Goal: Task Accomplishment & Management: Complete application form

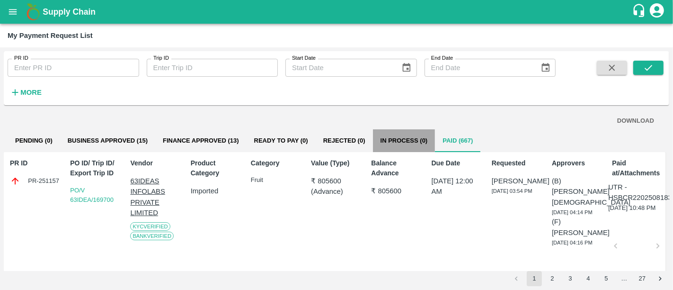
click at [422, 141] on button "In Process (0)" at bounding box center [404, 140] width 62 height 23
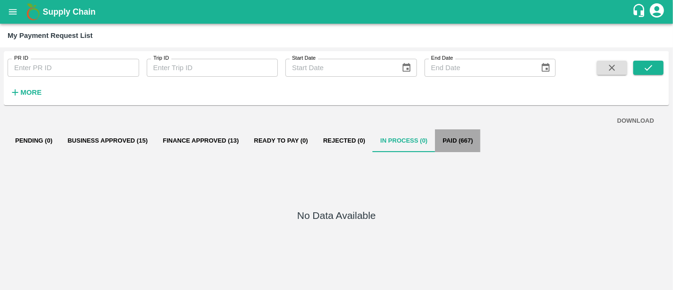
click at [445, 146] on button "Paid (667)" at bounding box center [457, 140] width 45 height 23
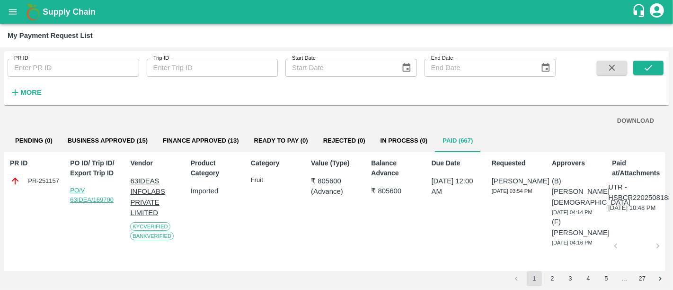
click at [87, 196] on link "PO/V 63IDEA/169700" at bounding box center [92, 195] width 44 height 17
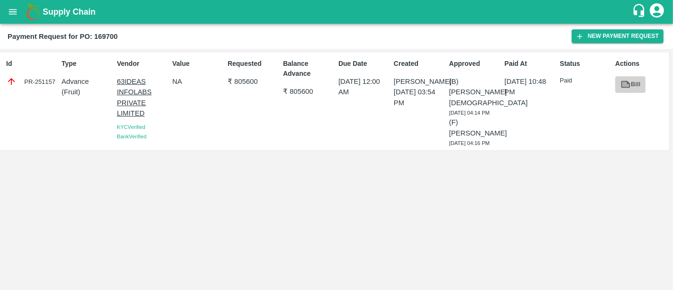
click at [621, 84] on icon at bounding box center [626, 84] width 10 height 10
click at [599, 40] on button "New Payment Request" at bounding box center [618, 36] width 92 height 14
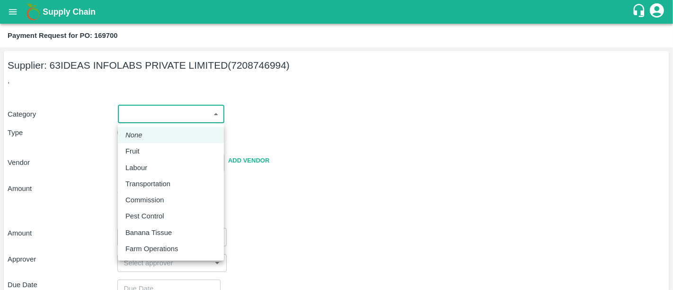
click at [160, 108] on body "Supply Chain Payment Request for PO: 169700 Supplier: 63IDEAS INFOLABS PRIVATE …" at bounding box center [336, 145] width 673 height 290
click at [146, 154] on div "Fruit" at bounding box center [170, 151] width 91 height 10
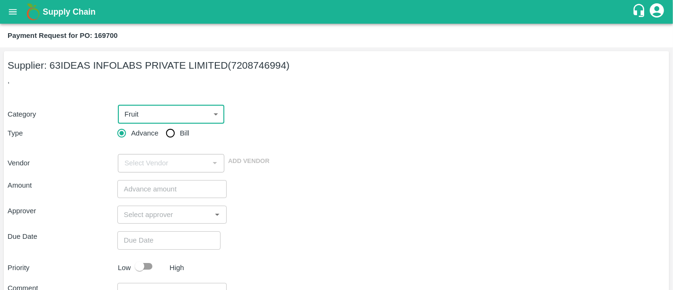
type input "1"
type input "63IDEAS INFOLABS PRIVATE LIMITED - 7208746994(Supplier)"
click at [172, 137] on input "Bill" at bounding box center [170, 133] width 19 height 19
radio input "true"
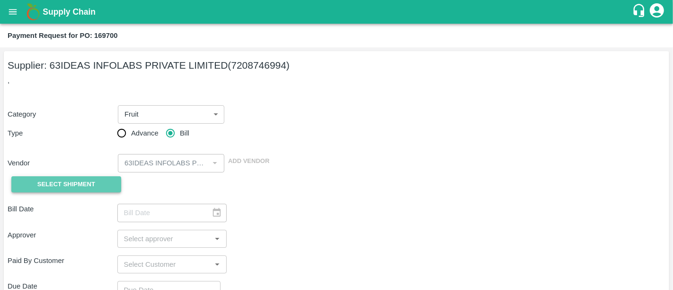
click at [97, 181] on button "Select Shipment" at bounding box center [66, 184] width 110 height 17
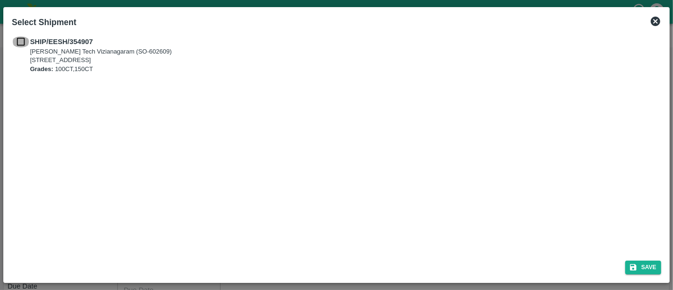
click at [22, 39] on input "checkbox" at bounding box center [21, 41] width 18 height 10
checkbox input "true"
click at [653, 267] on button "Save" at bounding box center [643, 267] width 36 height 14
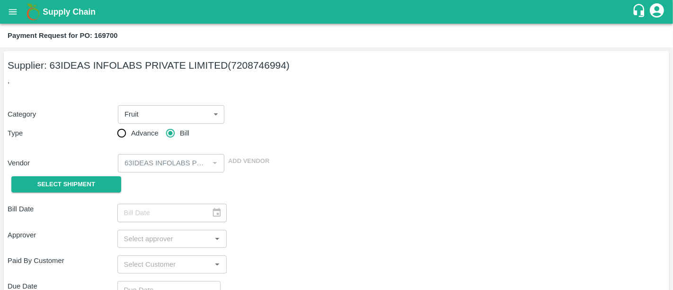
type input "[DATE]"
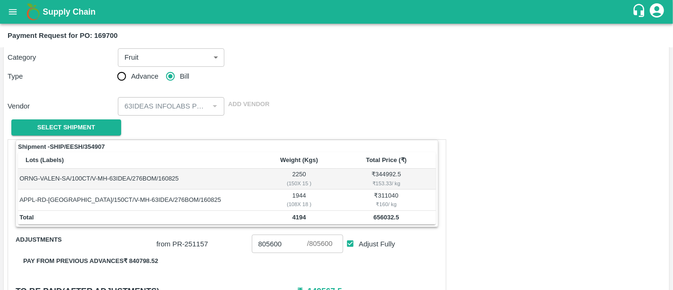
scroll to position [25, 0]
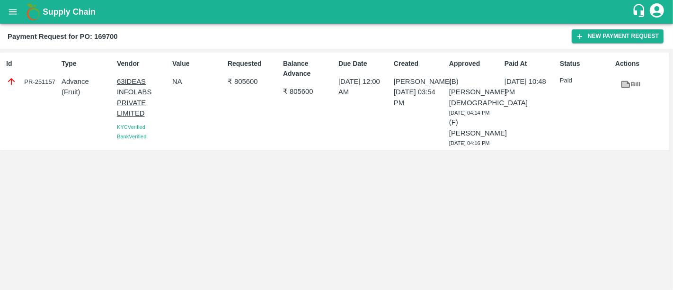
click at [90, 14] on b "Supply Chain" at bounding box center [69, 11] width 53 height 9
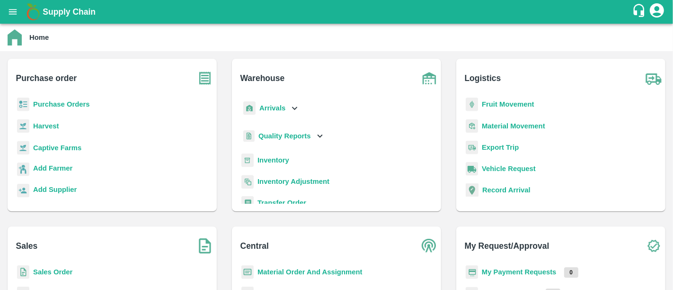
click at [57, 106] on b "Purchase Orders" at bounding box center [61, 104] width 57 height 8
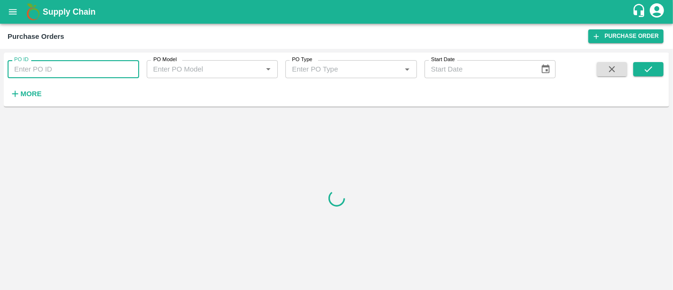
click at [45, 76] on input "PO ID" at bounding box center [74, 69] width 132 height 18
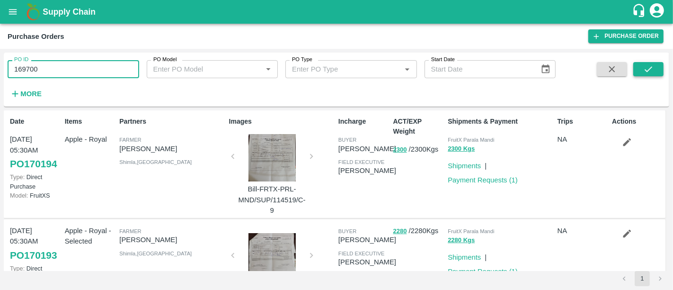
type input "169700"
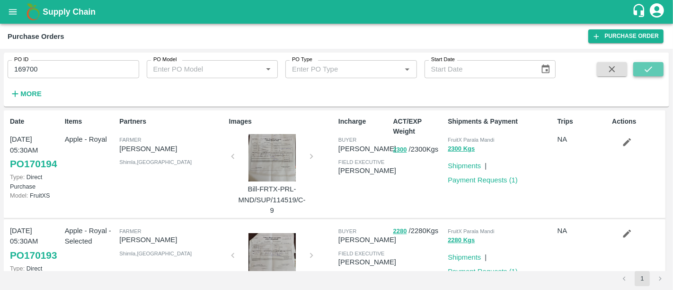
click at [645, 68] on icon "submit" at bounding box center [648, 69] width 10 height 10
click at [649, 64] on icon "submit" at bounding box center [648, 69] width 10 height 10
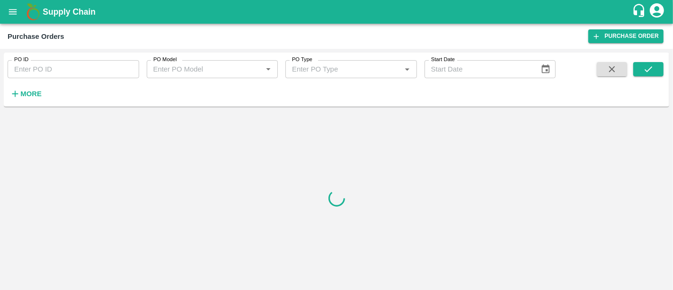
click at [515, 205] on div at bounding box center [337, 198] width 666 height 176
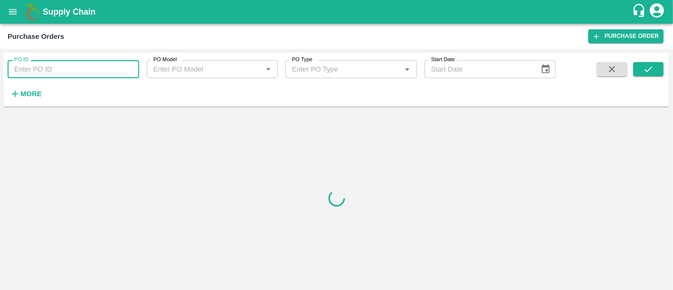
click at [88, 73] on input "PO ID" at bounding box center [74, 69] width 132 height 18
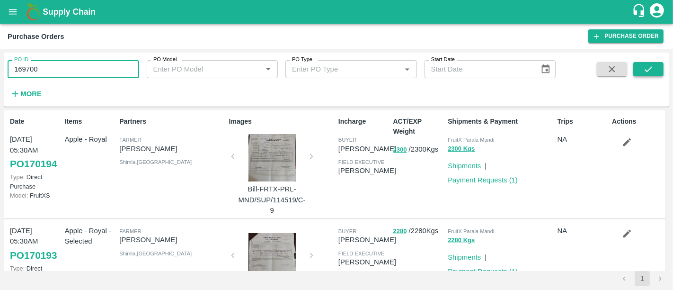
type input "169700"
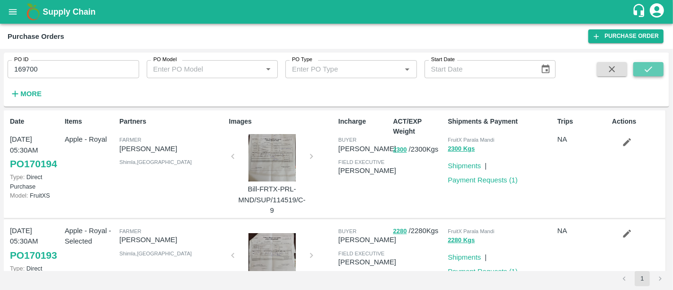
click at [648, 62] on button "submit" at bounding box center [648, 69] width 30 height 14
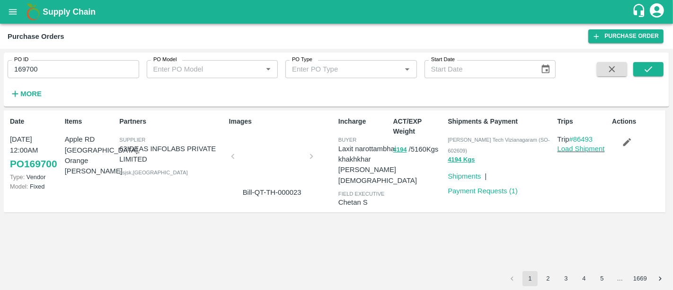
click at [292, 159] on div at bounding box center [272, 159] width 71 height 50
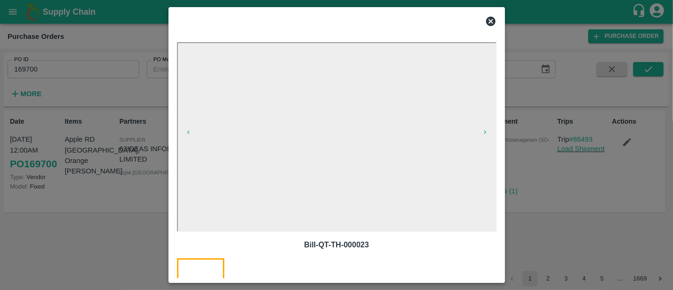
click at [546, 212] on div at bounding box center [336, 145] width 673 height 290
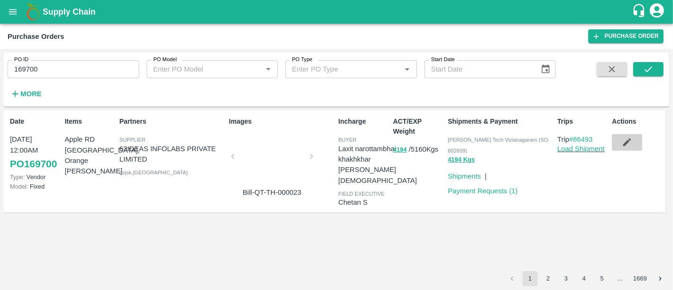
click at [632, 145] on icon "button" at bounding box center [627, 142] width 10 height 10
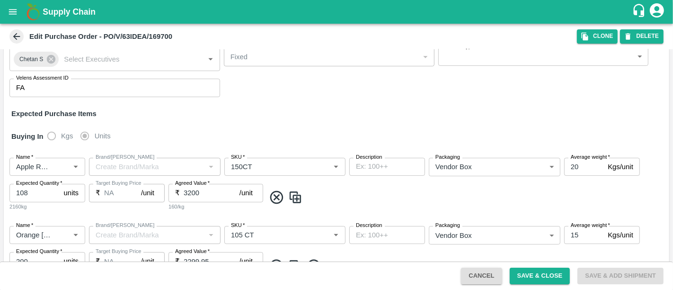
scroll to position [88, 0]
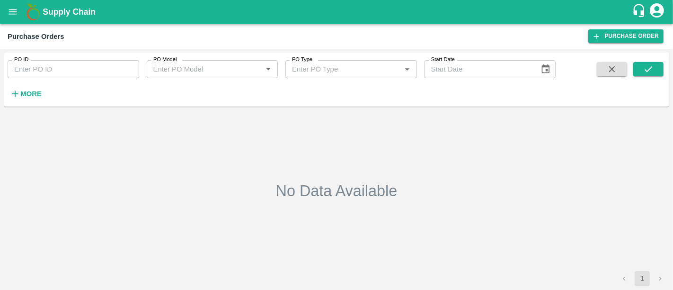
type input "169700"
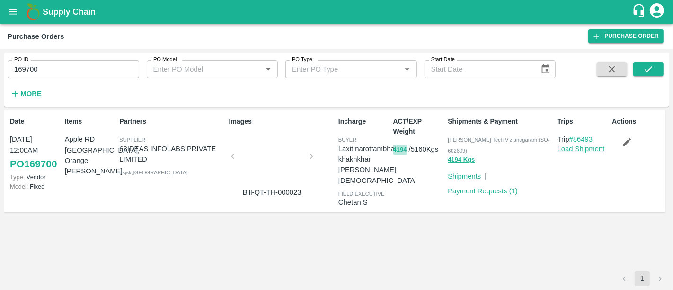
click at [403, 151] on button "4194" at bounding box center [400, 149] width 14 height 11
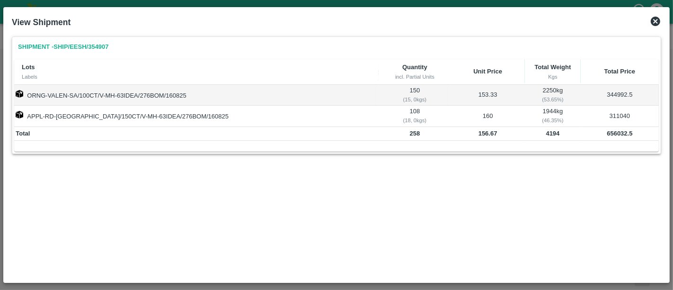
click at [653, 21] on icon at bounding box center [655, 21] width 9 height 9
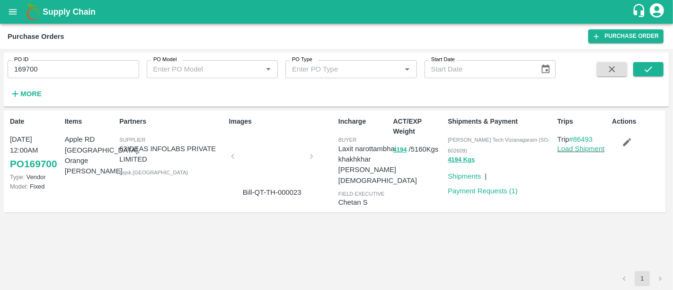
click at [630, 141] on icon "button" at bounding box center [627, 142] width 8 height 8
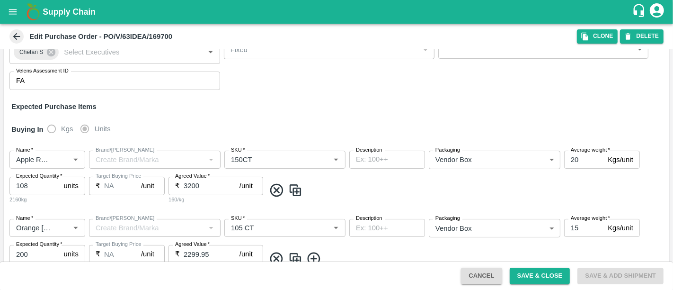
scroll to position [107, 0]
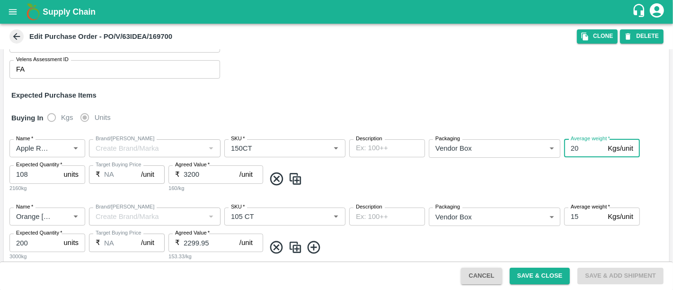
drag, startPoint x: 583, startPoint y: 135, endPoint x: 548, endPoint y: 149, distance: 37.8
click at [548, 149] on div "Name   * Name   * Brand/Marka Brand/Marka SKU   * SKU   * Description x Descrip…" at bounding box center [337, 166] width 666 height 68
type input "8"
type input "18"
click at [560, 276] on button "Save & Close" at bounding box center [540, 275] width 61 height 17
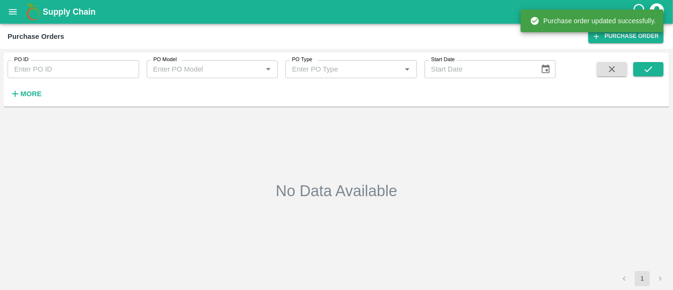
type input "169700"
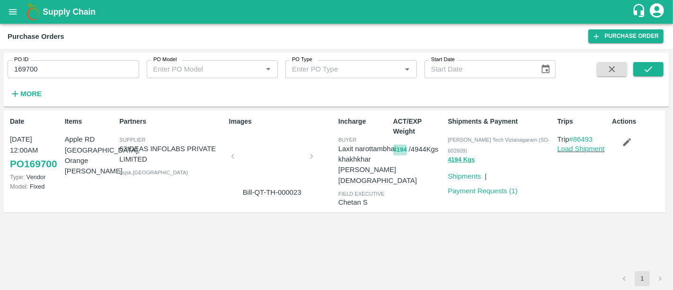
click at [398, 151] on button "4194" at bounding box center [400, 149] width 14 height 11
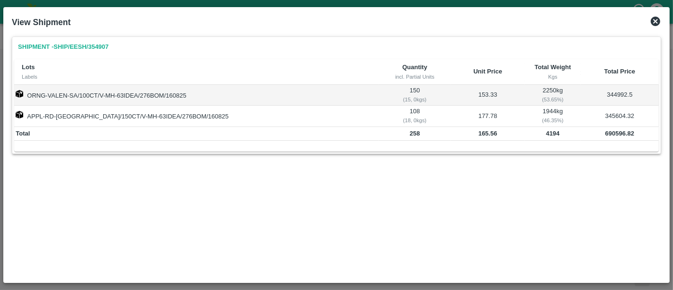
click at [659, 22] on icon at bounding box center [655, 21] width 9 height 9
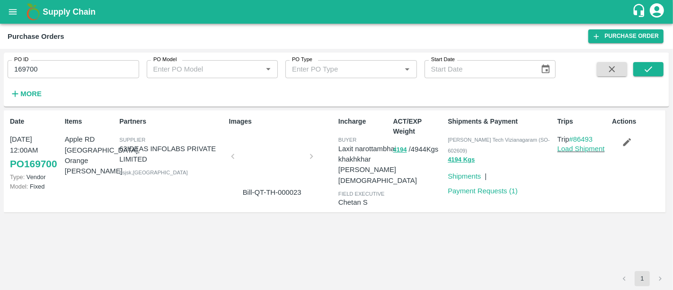
click at [268, 150] on div at bounding box center [272, 159] width 71 height 50
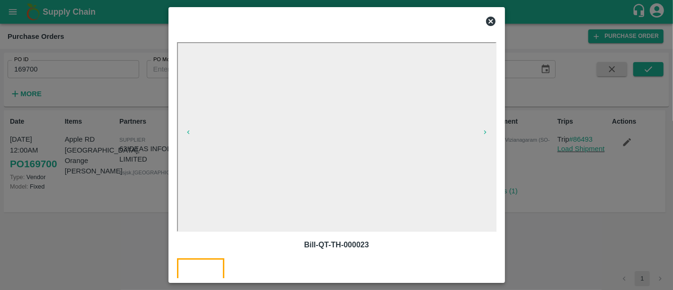
click at [546, 221] on div at bounding box center [336, 145] width 673 height 290
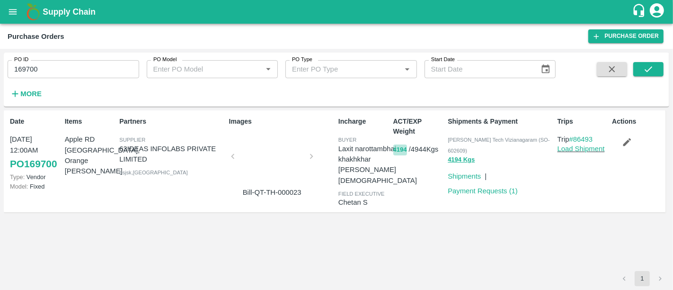
click at [396, 153] on button "4194" at bounding box center [400, 149] width 14 height 11
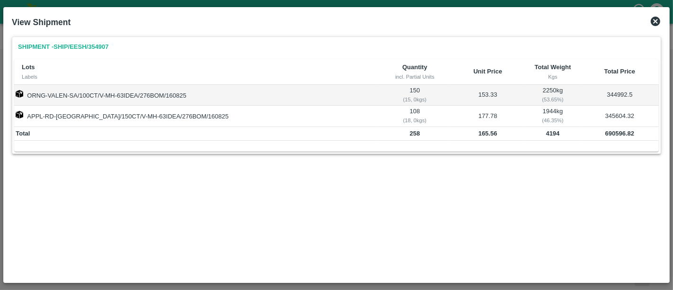
click at [657, 25] on icon at bounding box center [655, 21] width 9 height 9
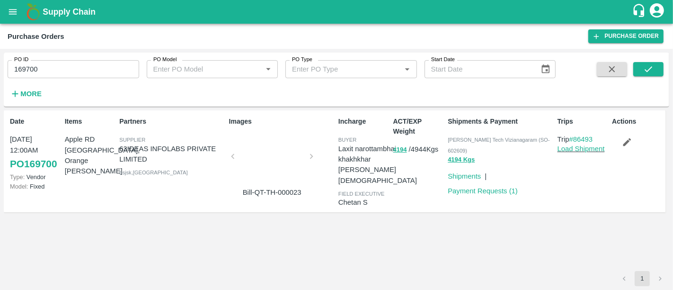
click at [260, 178] on div at bounding box center [272, 159] width 71 height 50
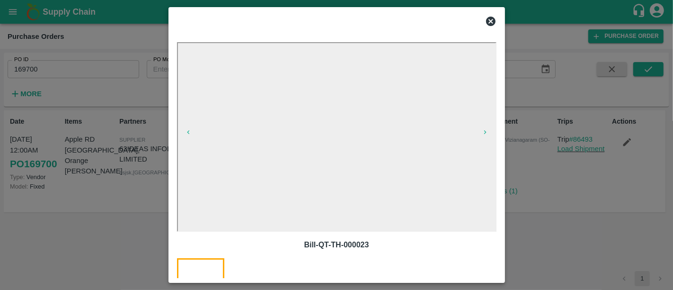
click at [557, 240] on div at bounding box center [336, 145] width 673 height 290
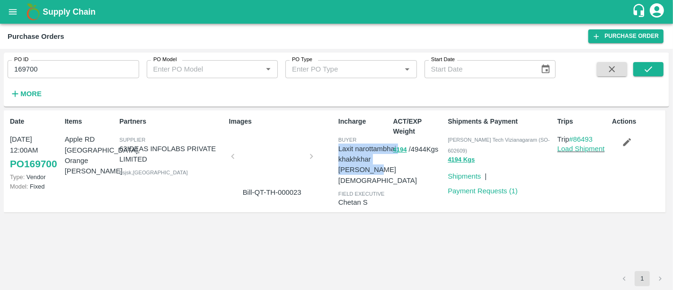
drag, startPoint x: 370, startPoint y: 184, endPoint x: 337, endPoint y: 146, distance: 50.3
click at [337, 146] on div "Incharge buyer Laxit narottambhai khakhkhar Neeti Jain field executive Chetan S" at bounding box center [362, 161] width 55 height 97
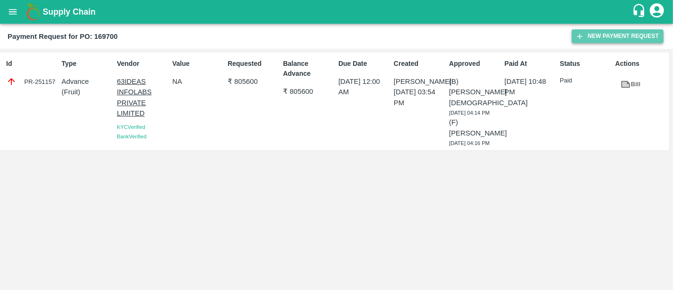
click at [576, 36] on icon "button" at bounding box center [580, 36] width 9 height 9
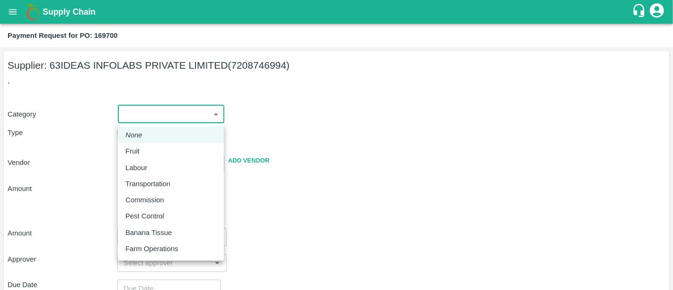
click at [129, 111] on body "Supply Chain Payment Request for PO: 169700 Supplier: 63IDEAS INFOLABS PRIVATE …" at bounding box center [336, 145] width 673 height 290
click at [135, 150] on p "Fruit" at bounding box center [132, 151] width 14 height 10
type input "1"
type input "63IDEAS INFOLABS PRIVATE LIMITED - 7208746994(Supplier)"
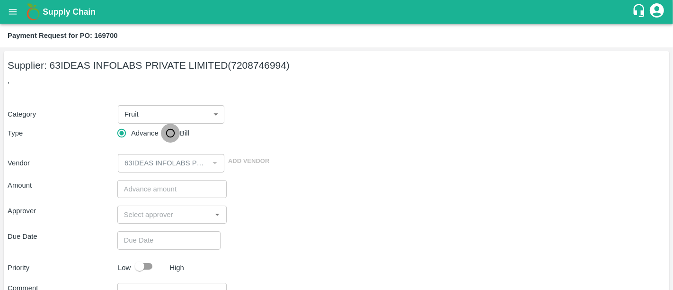
click at [171, 131] on input "Bill" at bounding box center [170, 133] width 19 height 19
radio input "true"
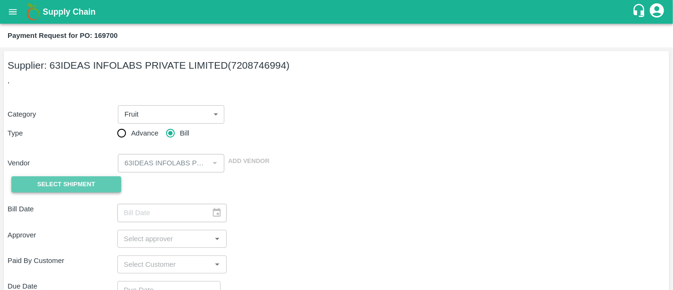
click at [47, 190] on button "Select Shipment" at bounding box center [66, 184] width 110 height 17
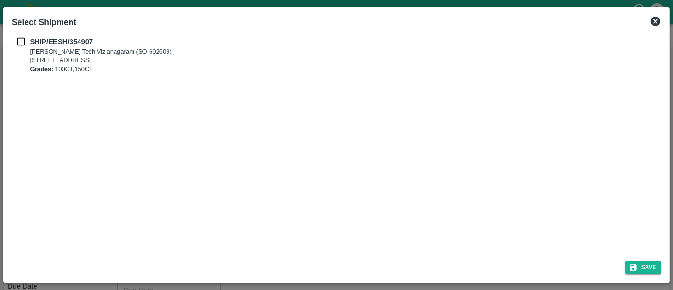
click at [21, 42] on input "checkbox" at bounding box center [21, 41] width 18 height 10
checkbox input "true"
click at [641, 262] on button "Save" at bounding box center [643, 267] width 36 height 14
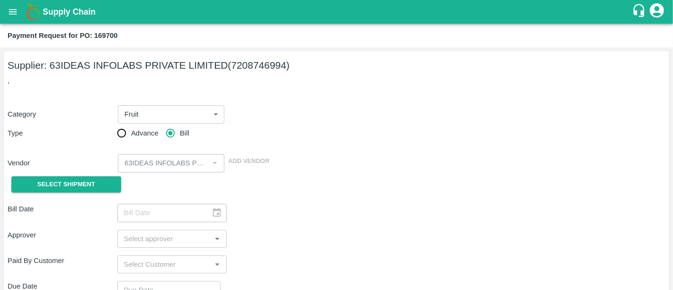
type input "[DATE]"
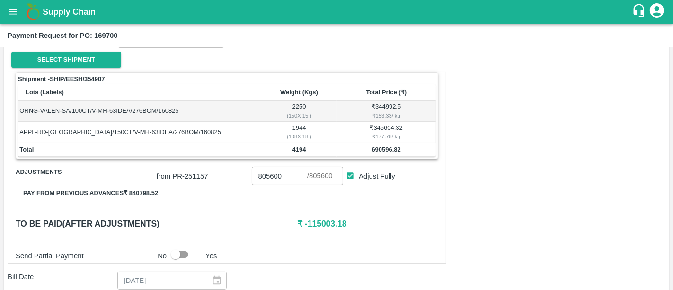
scroll to position [124, 0]
